Goal: Information Seeking & Learning: Learn about a topic

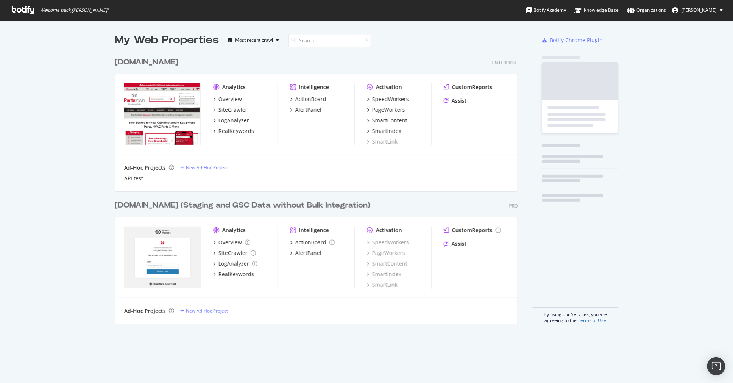
scroll to position [269, 403]
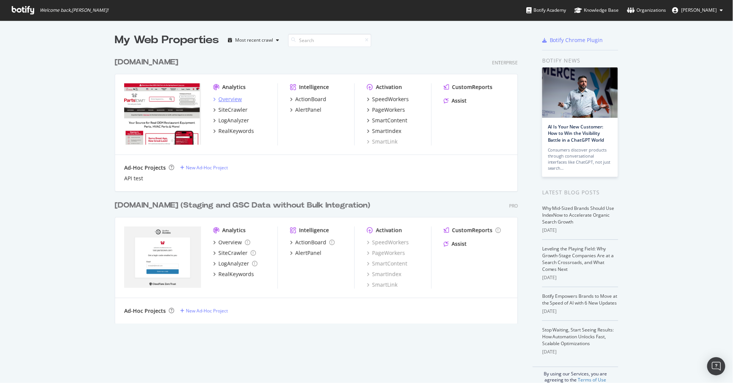
click at [213, 98] on icon "grid" at bounding box center [214, 99] width 2 height 4
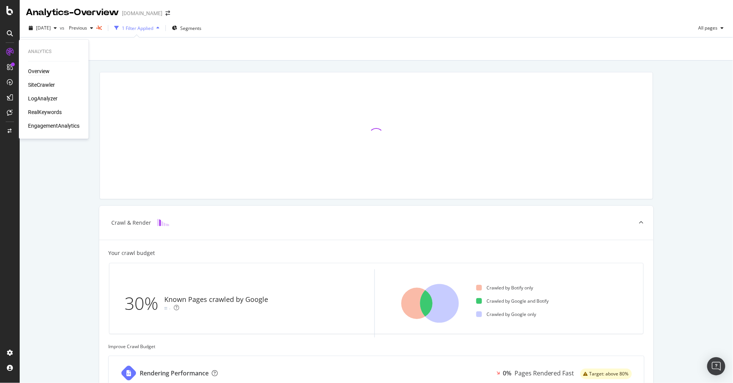
click at [54, 111] on div "RealKeywords" at bounding box center [45, 113] width 34 height 8
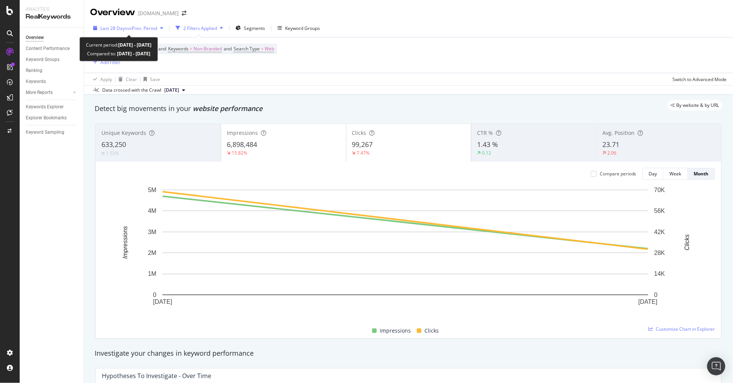
click at [117, 23] on div "Last 28 Days vs Prev. Period" at bounding box center [128, 27] width 76 height 11
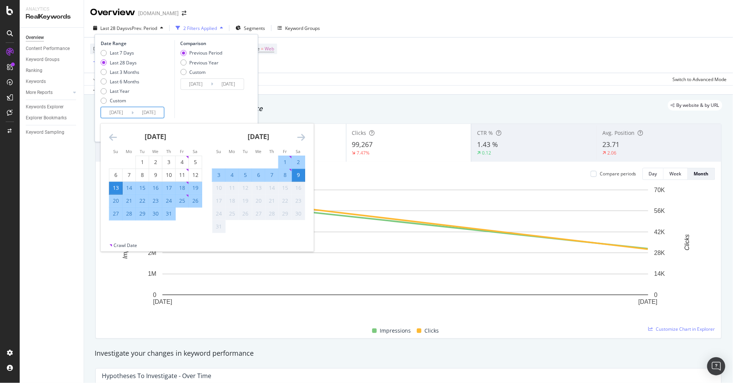
click at [115, 107] on input "[DATE]" at bounding box center [116, 112] width 30 height 11
click at [114, 213] on div "27" at bounding box center [115, 214] width 13 height 8
type input "[DATE]"
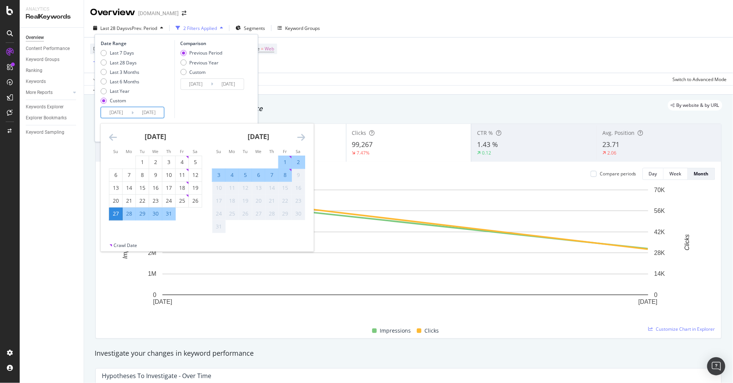
click at [302, 160] on div "2" at bounding box center [298, 162] width 13 height 8
type input "[DATE]"
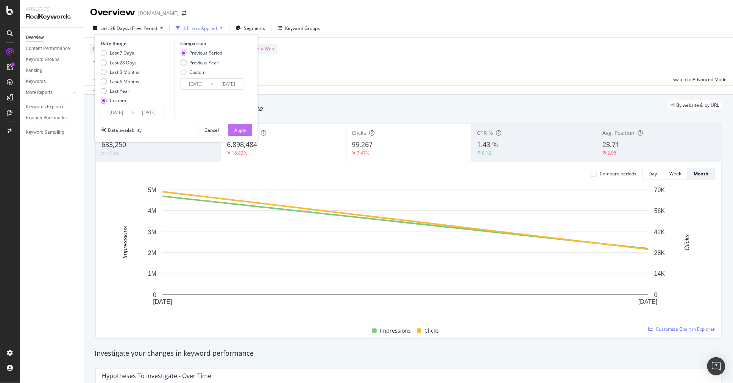
click at [238, 129] on div "Apply" at bounding box center [240, 130] width 12 height 6
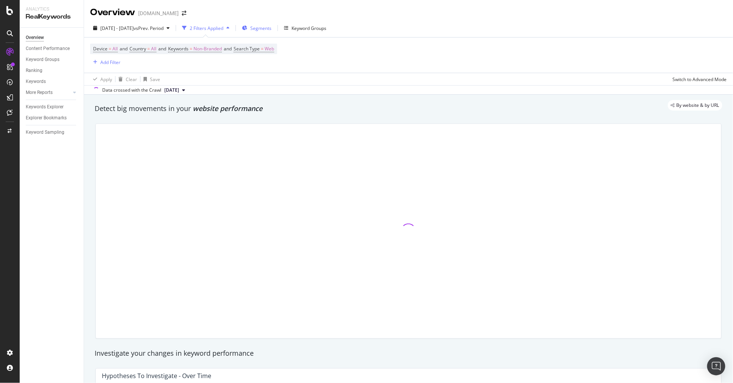
click at [271, 31] on span "Segments" at bounding box center [260, 28] width 21 height 6
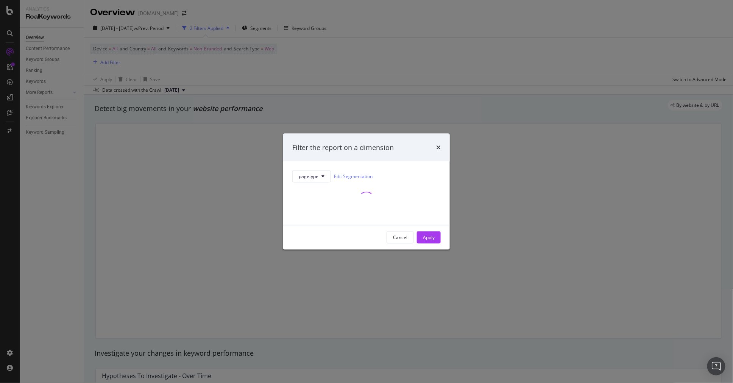
click at [326, 61] on div "Filter the report on a dimension pagetype Edit Segmentation Cancel Apply" at bounding box center [366, 191] width 733 height 383
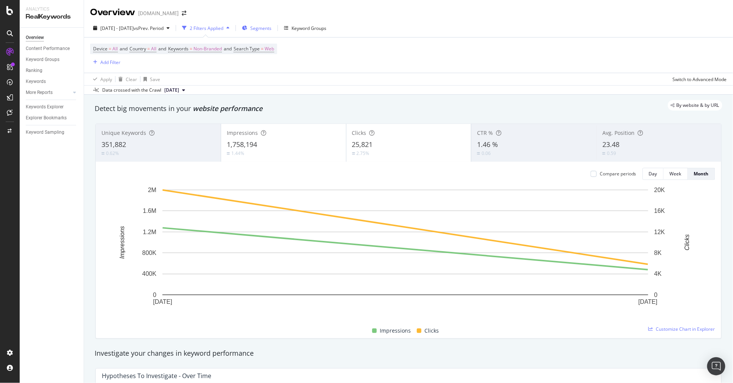
click at [271, 23] on div "Segments" at bounding box center [257, 27] width 30 height 11
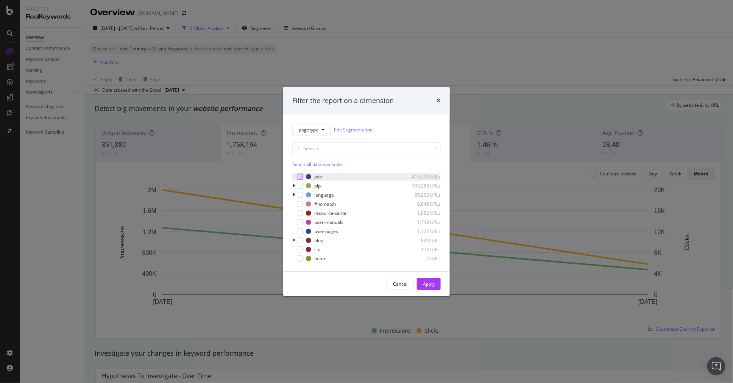
click at [302, 174] on div "modal" at bounding box center [300, 177] width 6 height 6
click at [430, 286] on div "Apply" at bounding box center [429, 283] width 12 height 6
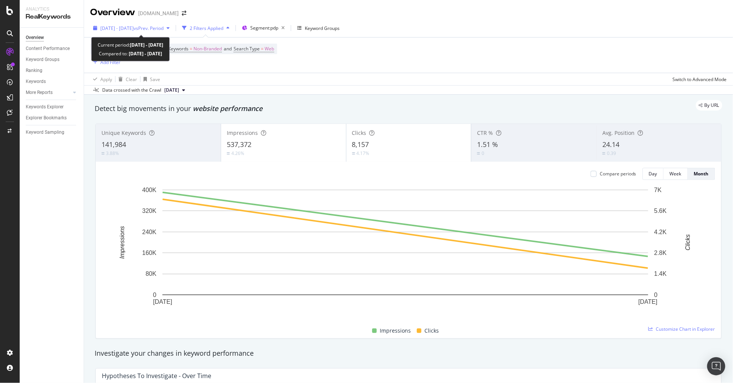
click at [134, 28] on span "[DATE] - [DATE]" at bounding box center [116, 28] width 33 height 6
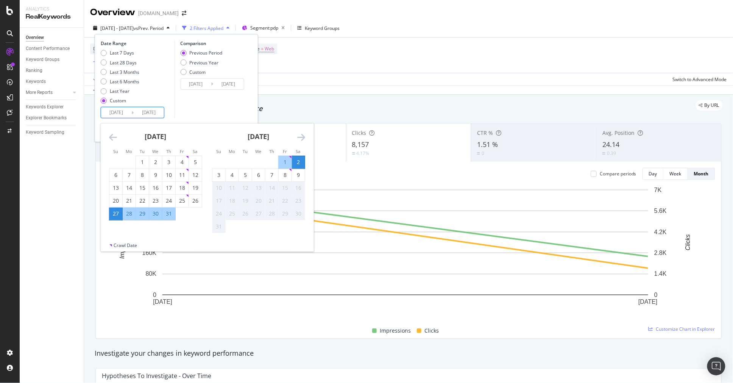
click at [120, 112] on input "[DATE]" at bounding box center [116, 112] width 30 height 11
click at [220, 169] on div "3" at bounding box center [218, 175] width 13 height 12
type input "[DATE]"
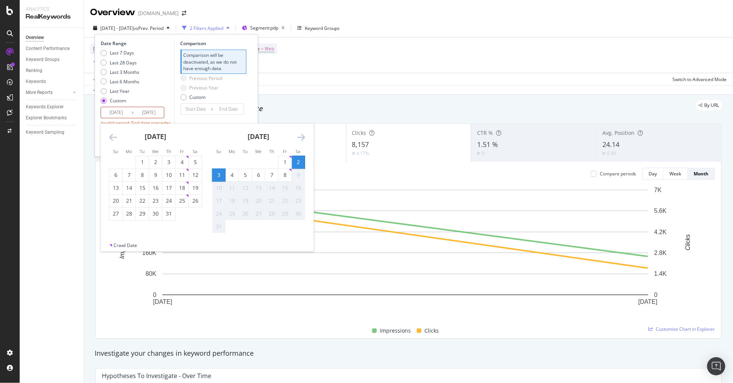
click at [301, 178] on div "9" at bounding box center [298, 175] width 13 height 8
type input "[DATE]"
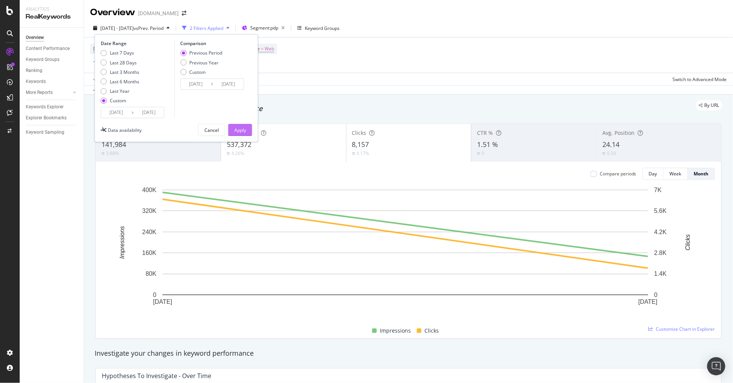
click at [235, 127] on div "Apply" at bounding box center [240, 130] width 12 height 6
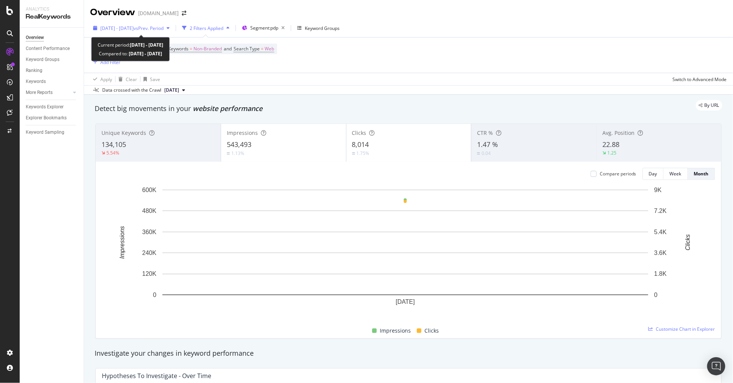
click at [134, 29] on span "[DATE] - [DATE]" at bounding box center [116, 28] width 33 height 6
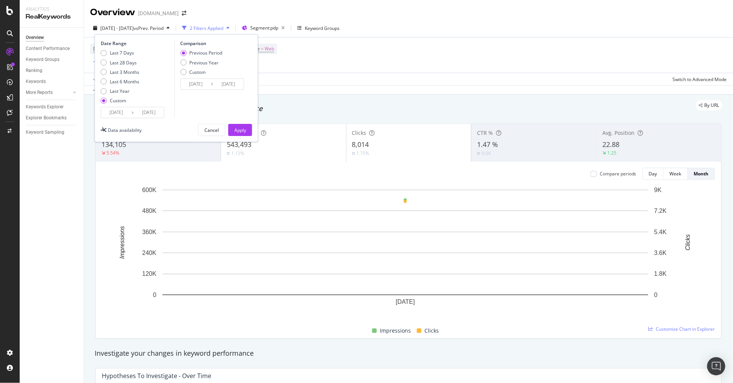
click at [136, 115] on input "[DATE]" at bounding box center [149, 112] width 30 height 11
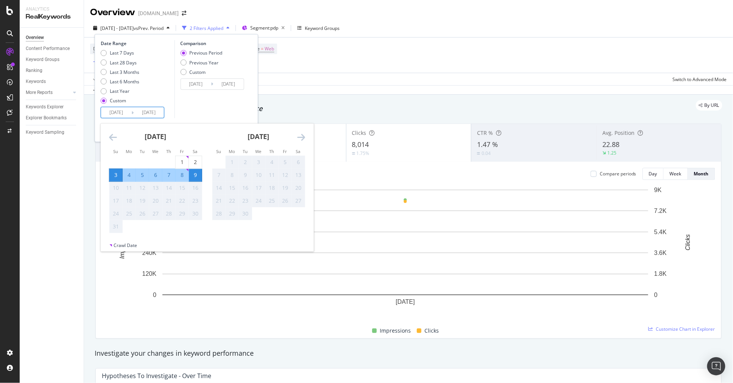
click at [299, 88] on div "Data crossed with the Crawl [DATE]" at bounding box center [408, 89] width 649 height 9
